Goal: Information Seeking & Learning: Learn about a topic

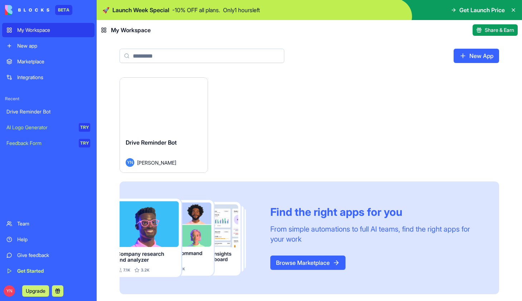
click at [513, 10] on icon at bounding box center [513, 10] width 3 height 3
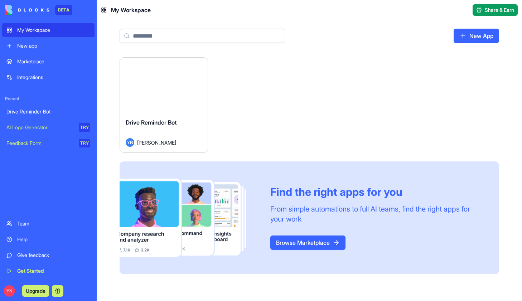
click at [318, 242] on link "Browse Marketplace" at bounding box center [307, 242] width 75 height 14
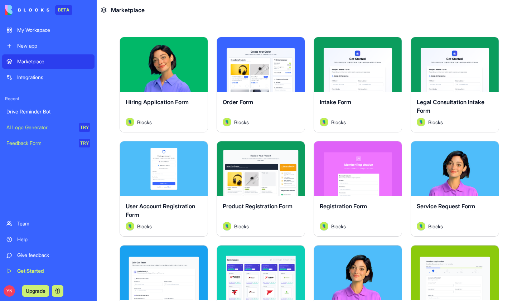
scroll to position [137, 0]
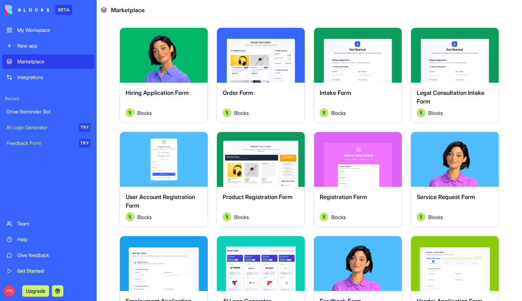
click at [461, 70] on div "Explore" at bounding box center [455, 55] width 88 height 55
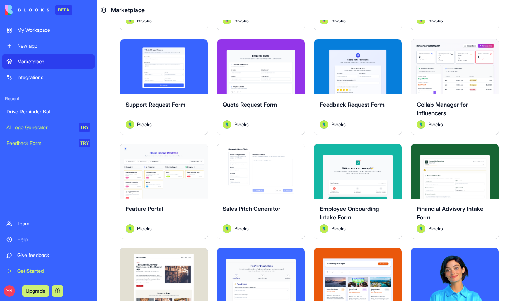
scroll to position [456, 0]
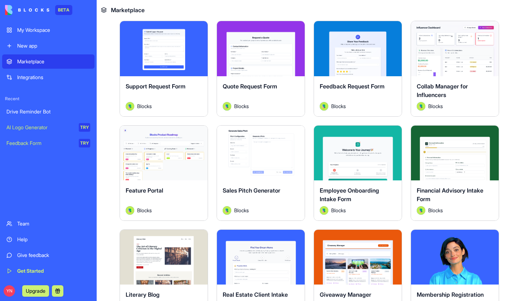
click at [239, 152] on button "Explore" at bounding box center [261, 153] width 54 height 14
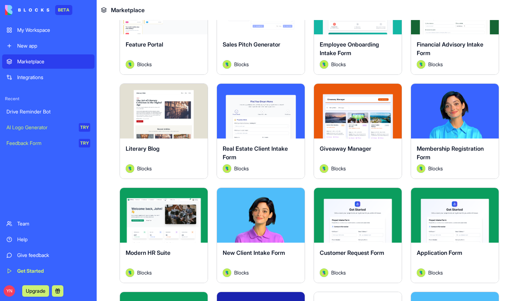
scroll to position [609, 0]
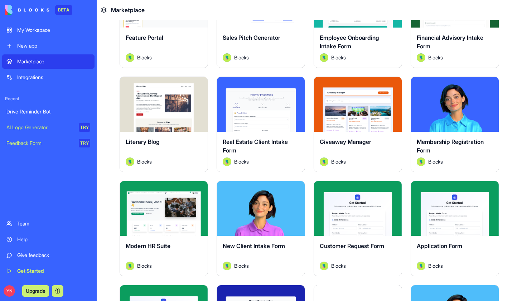
click at [362, 132] on div "Giveaway Manager Blocks" at bounding box center [358, 152] width 88 height 40
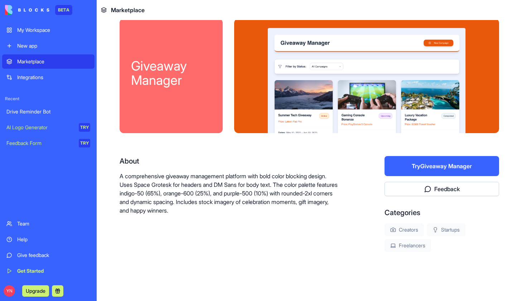
scroll to position [15, 0]
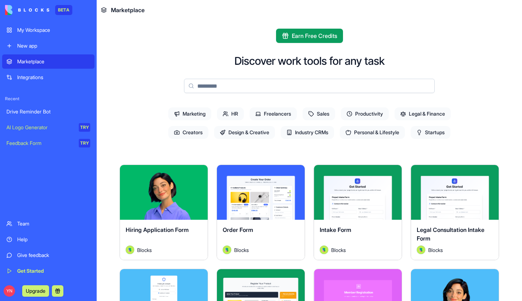
click at [305, 134] on span "Industry CRMs" at bounding box center [307, 132] width 53 height 13
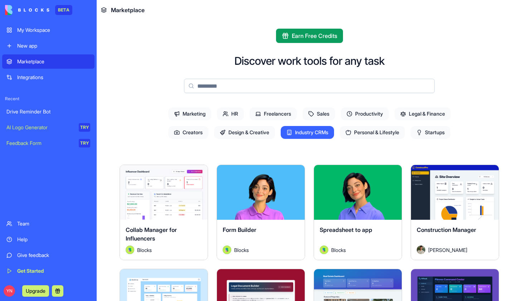
click at [351, 113] on span "Productivity" at bounding box center [365, 113] width 48 height 13
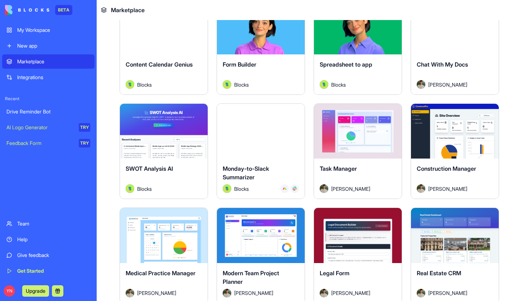
scroll to position [270, 0]
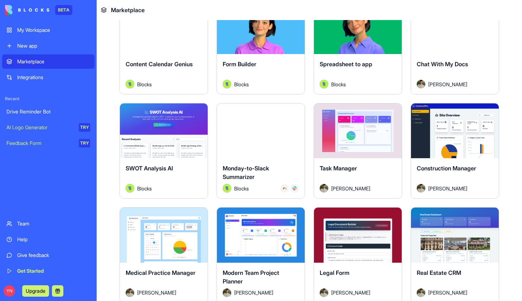
click at [263, 158] on div "[DATE]-to-Slack Summarizer Blocks" at bounding box center [261, 178] width 88 height 40
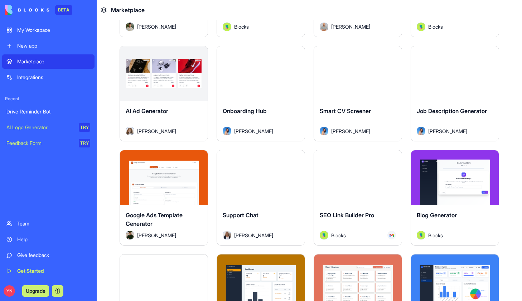
scroll to position [1551, 0]
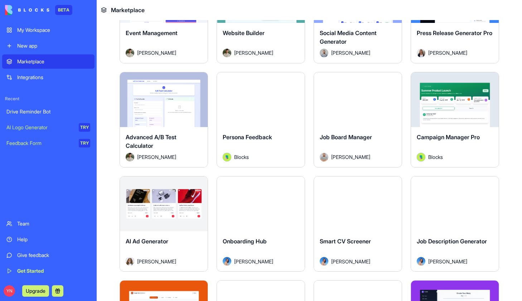
click at [30, 76] on div "Integrations" at bounding box center [53, 77] width 73 height 7
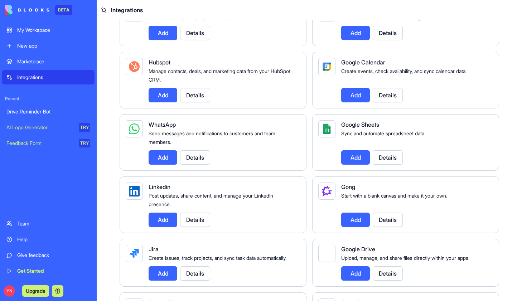
scroll to position [299, 0]
